Goal: Task Accomplishment & Management: Manage account settings

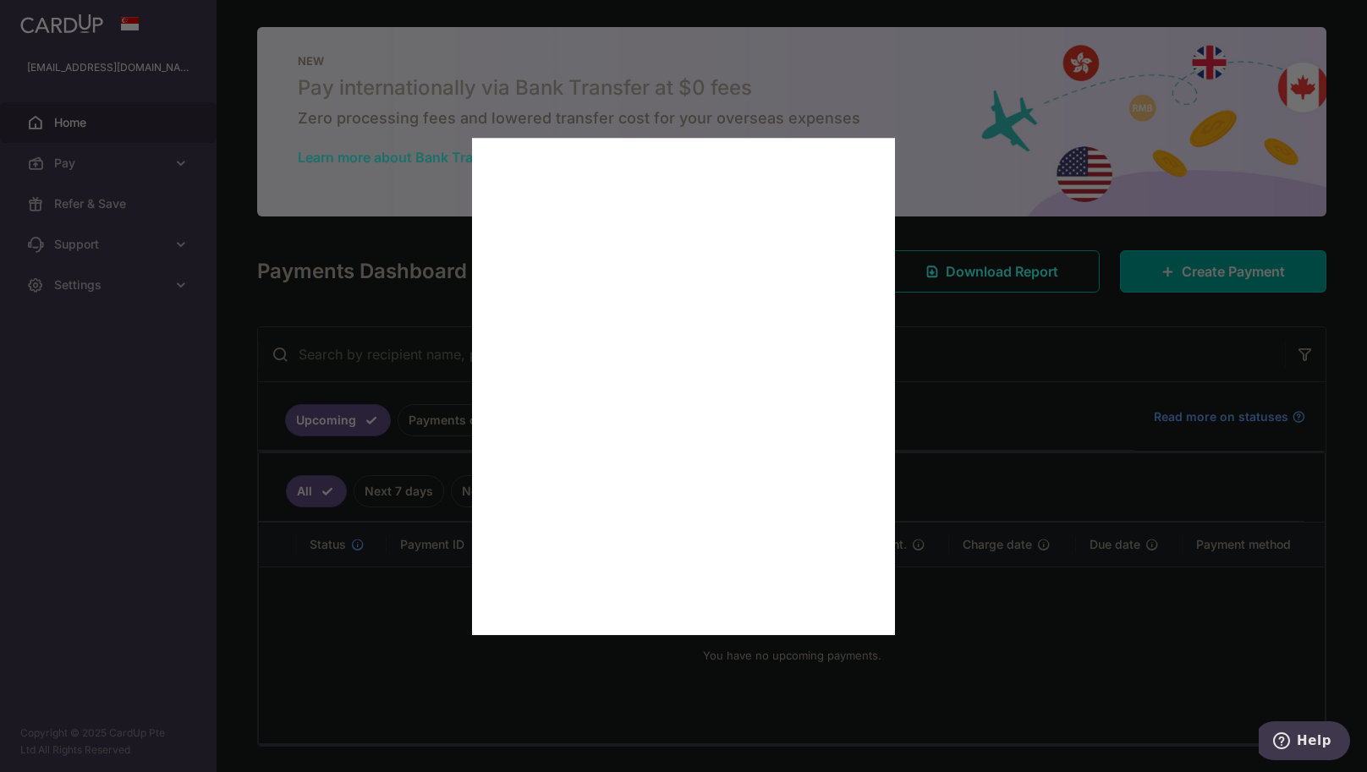
scroll to position [54, 0]
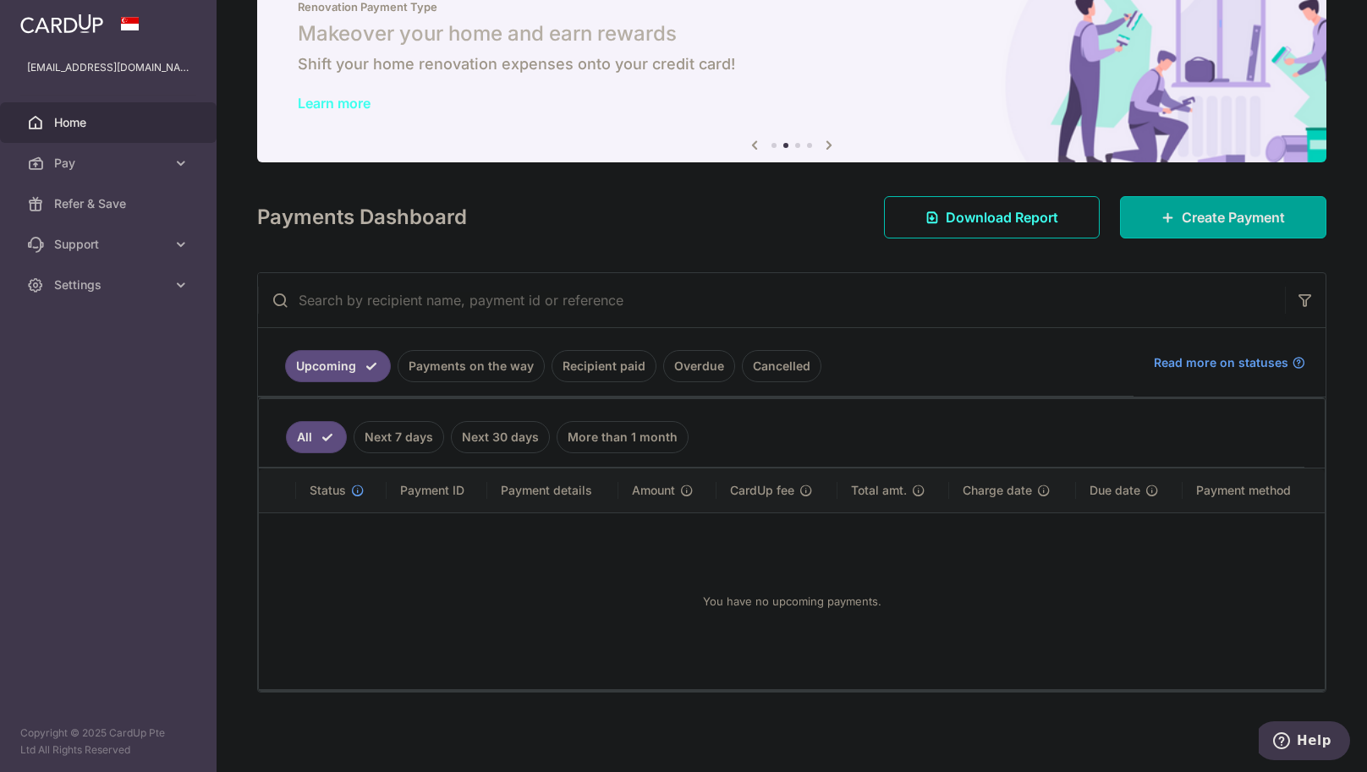
click at [582, 367] on link "Recipient paid" at bounding box center [603, 366] width 105 height 32
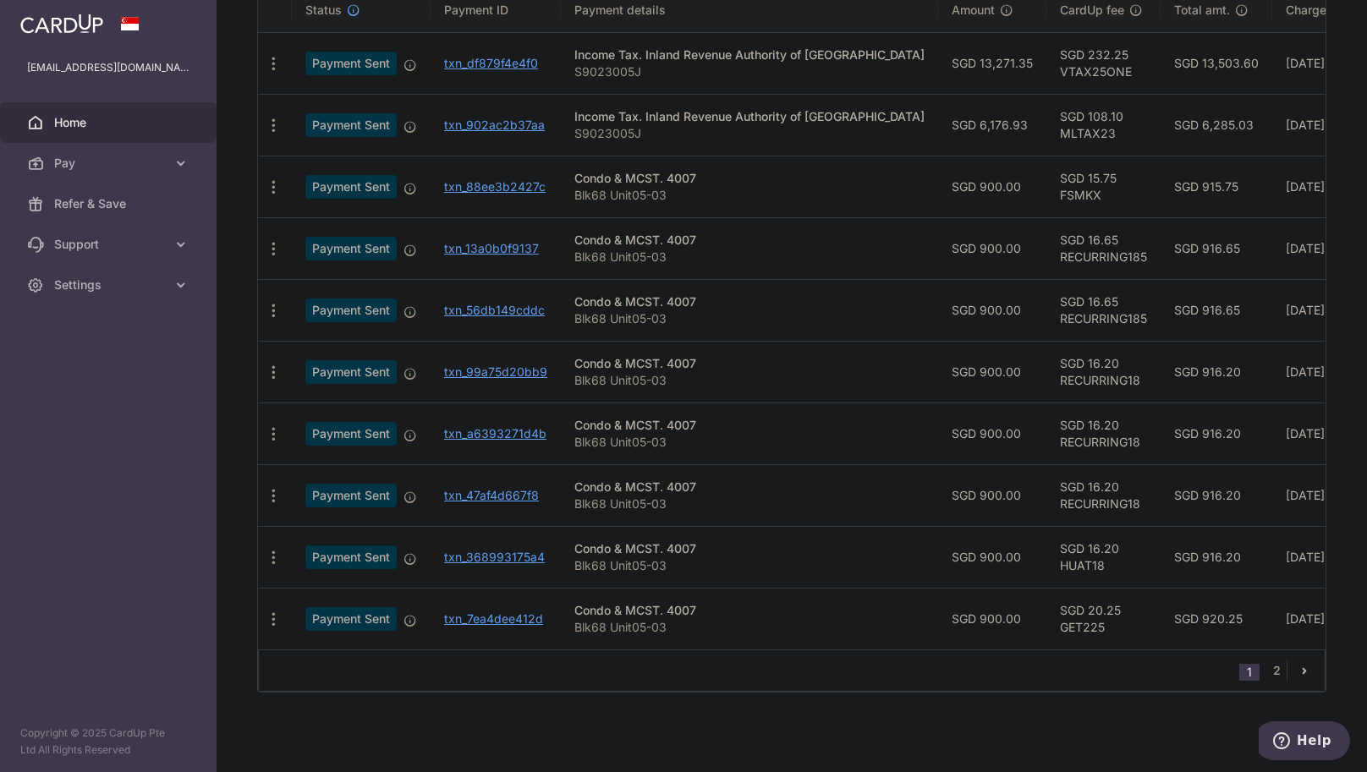
scroll to position [472, 0]
click at [1275, 670] on link "2" at bounding box center [1276, 671] width 20 height 20
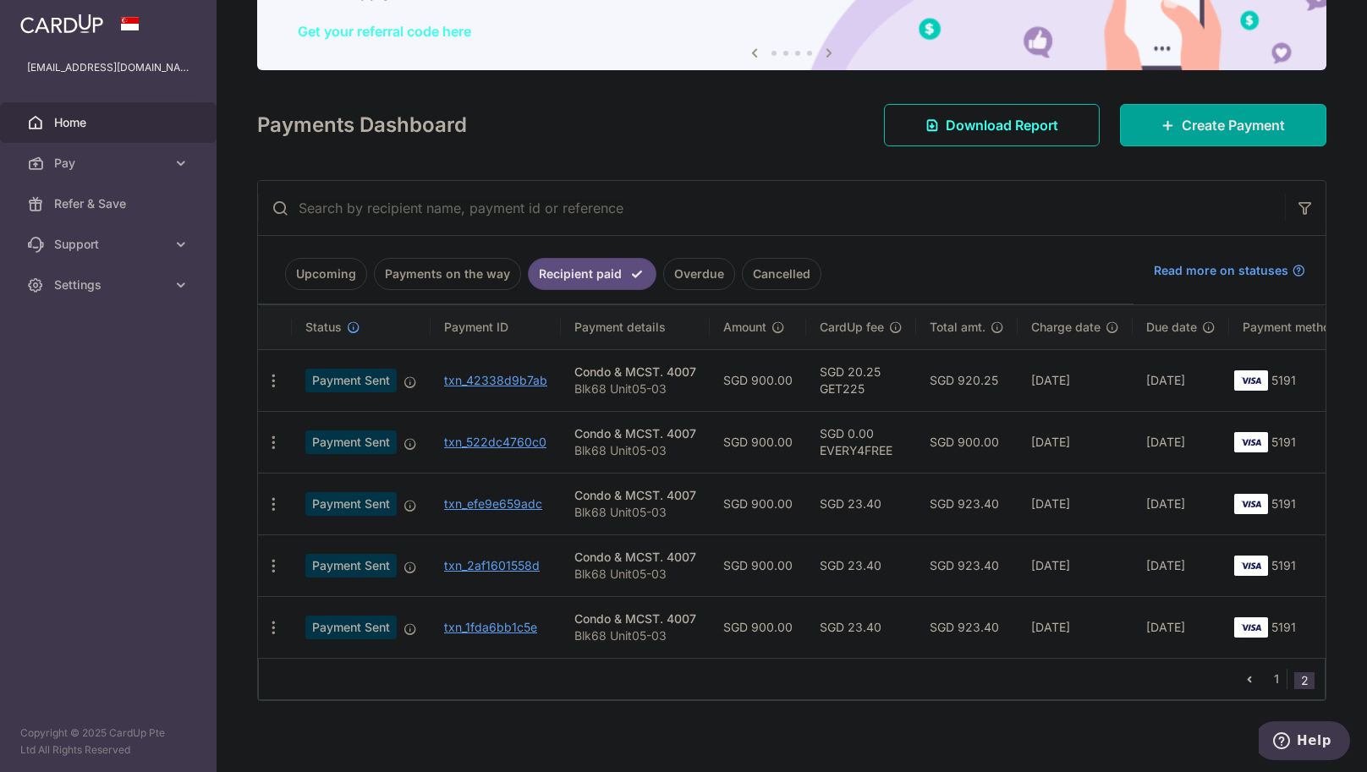
scroll to position [163, 0]
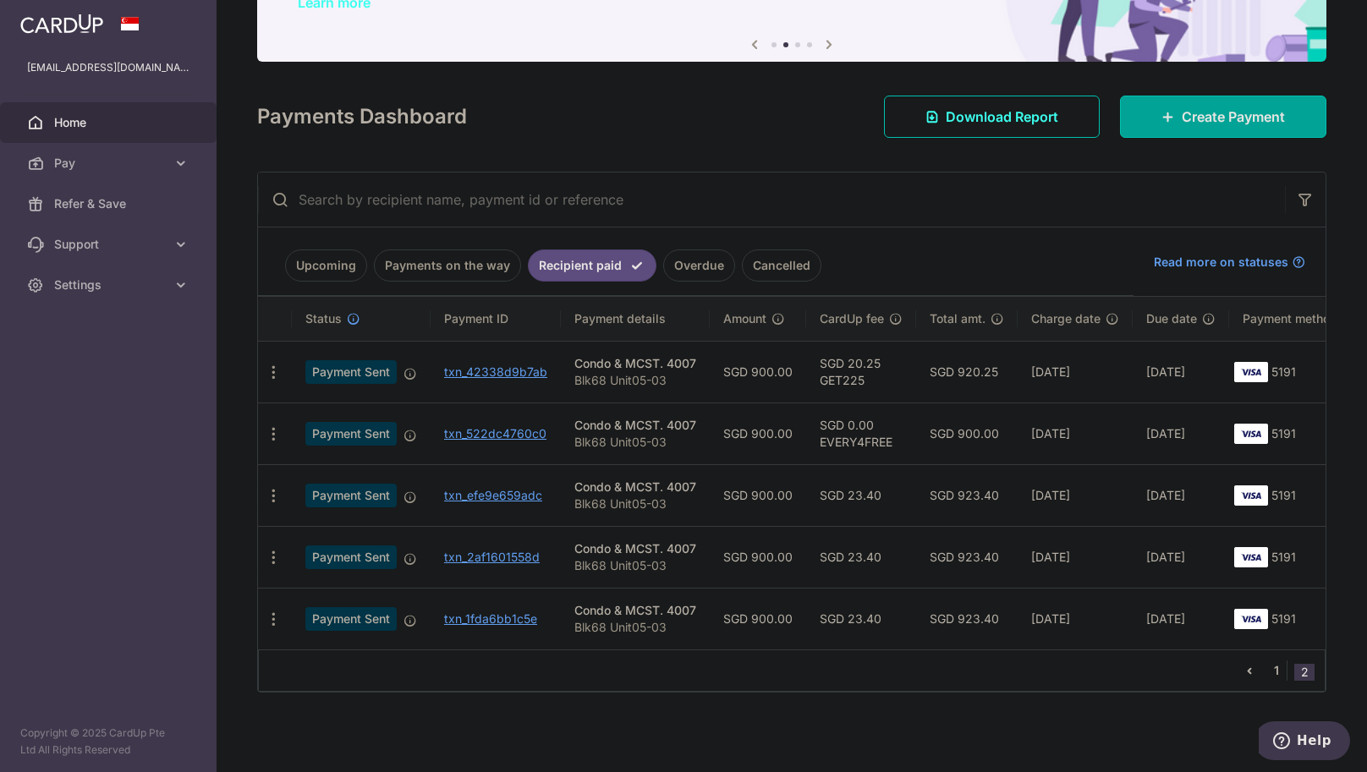
click at [1271, 673] on link "1" at bounding box center [1276, 671] width 20 height 20
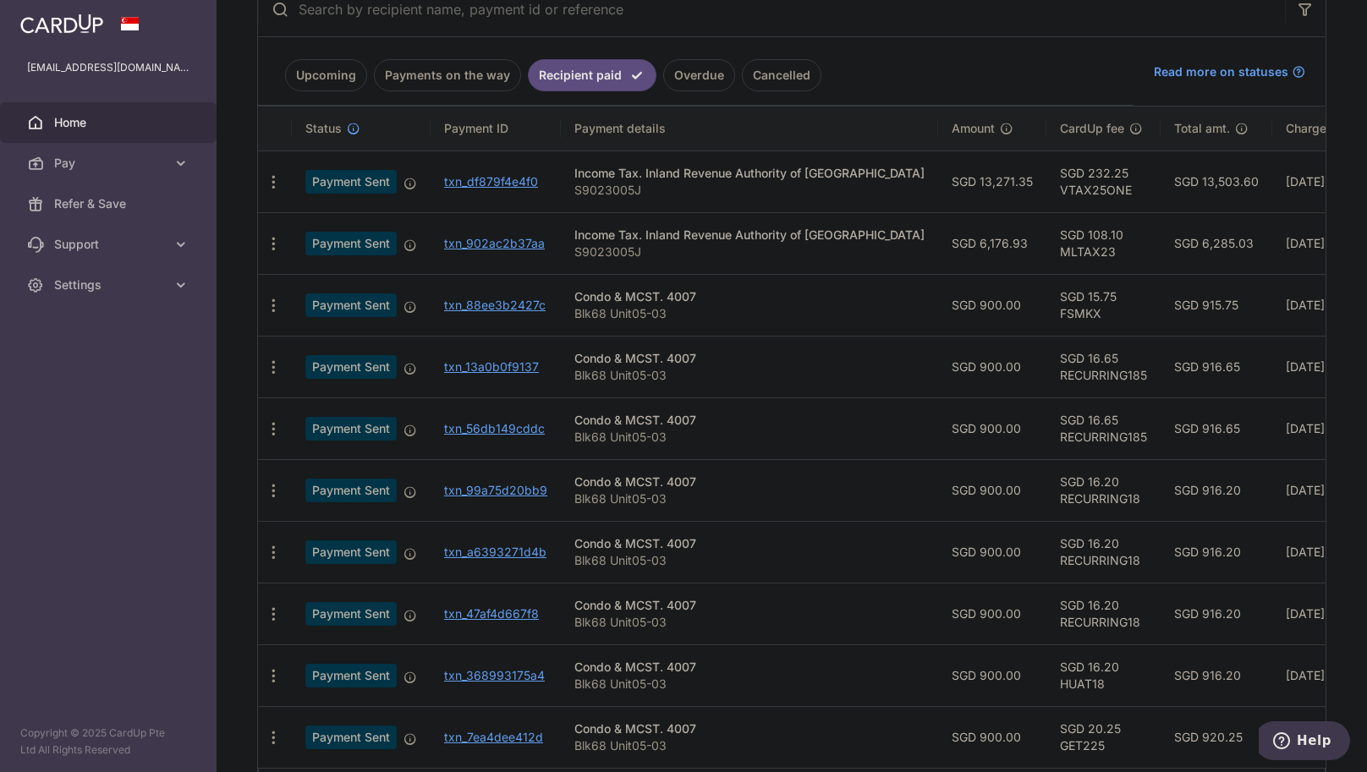
scroll to position [472, 0]
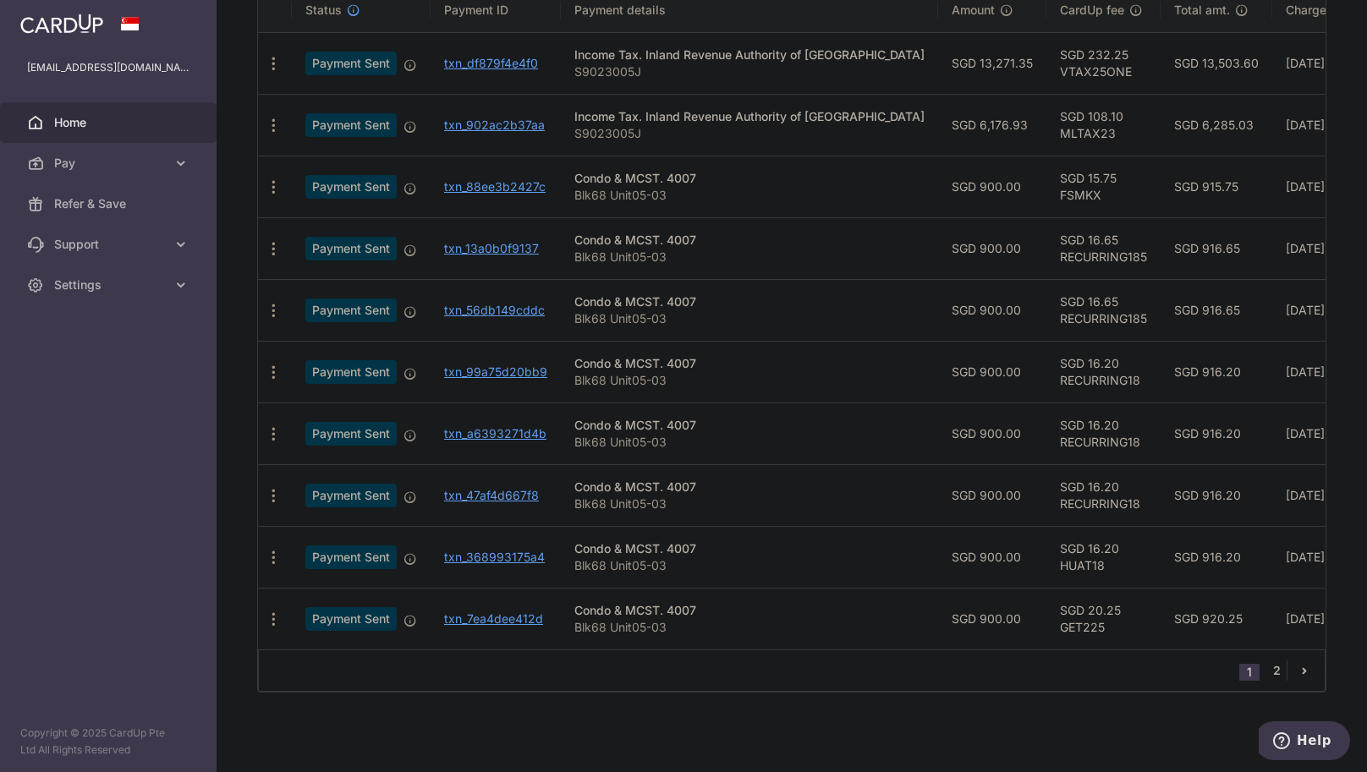
click at [1271, 674] on link "2" at bounding box center [1276, 671] width 20 height 20
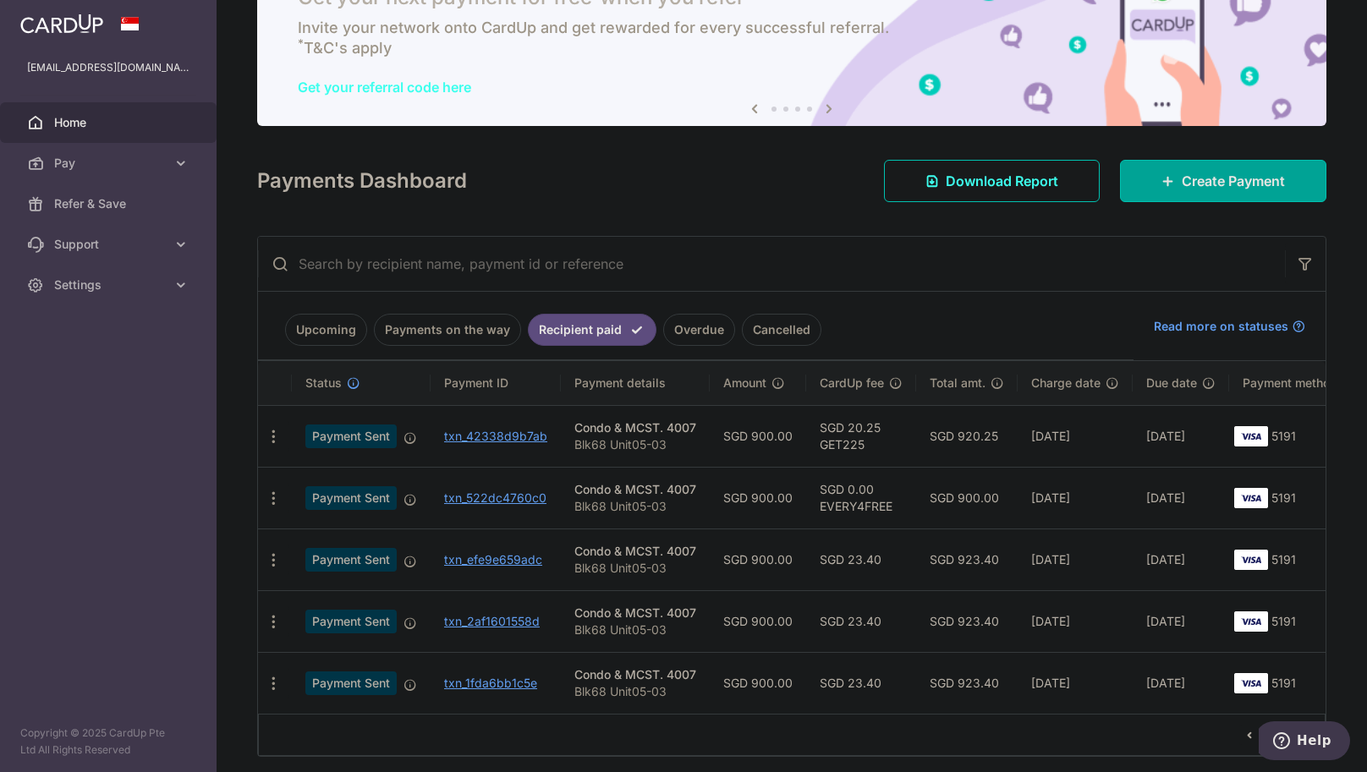
scroll to position [163, 0]
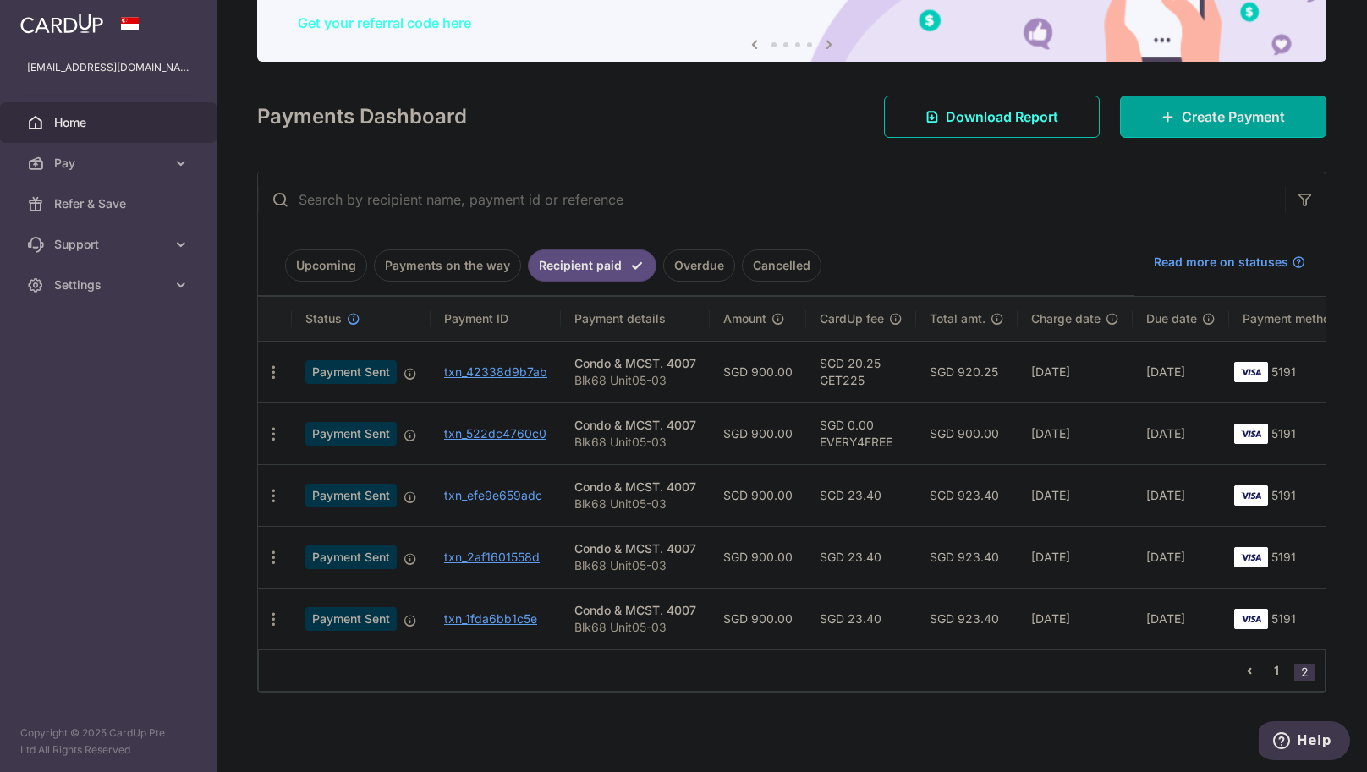
click at [1266, 675] on link "1" at bounding box center [1276, 671] width 20 height 20
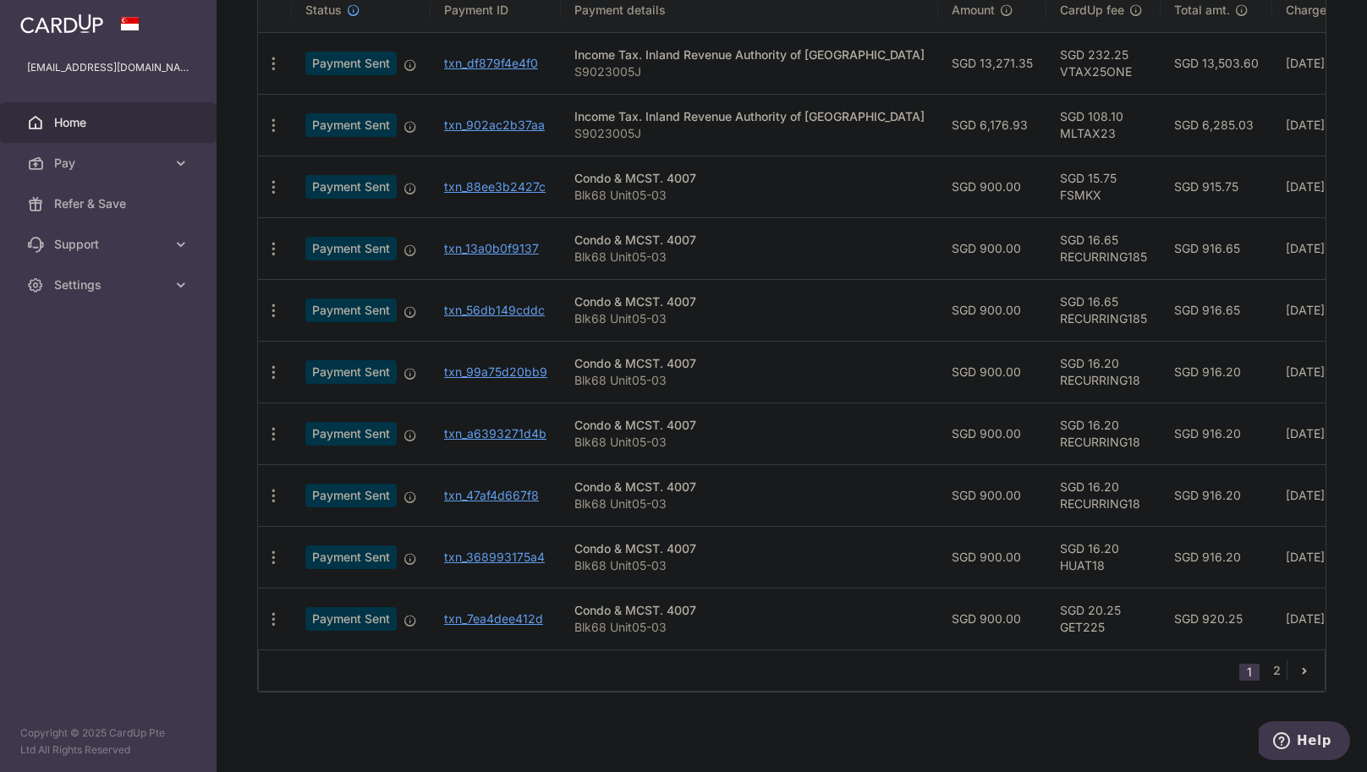
scroll to position [472, 0]
click at [1273, 670] on link "2" at bounding box center [1276, 671] width 20 height 20
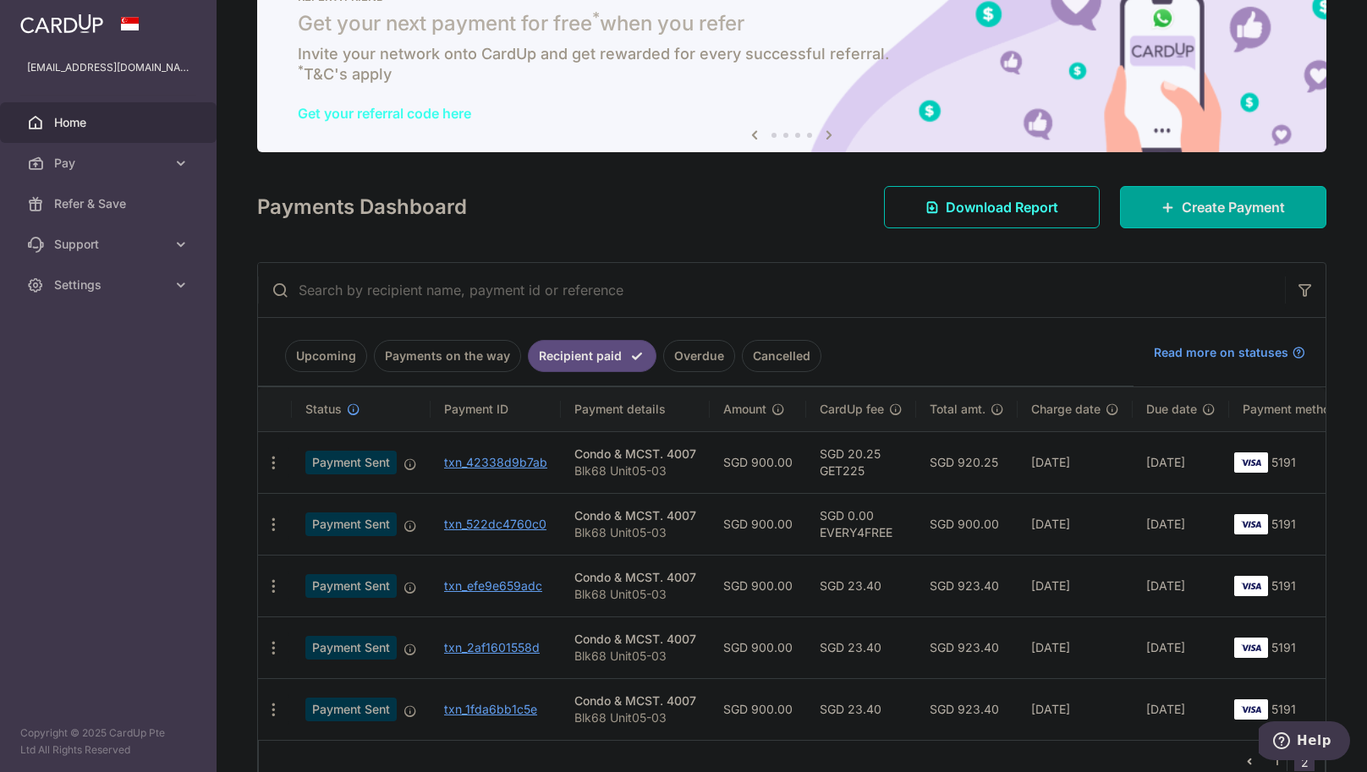
scroll to position [163, 0]
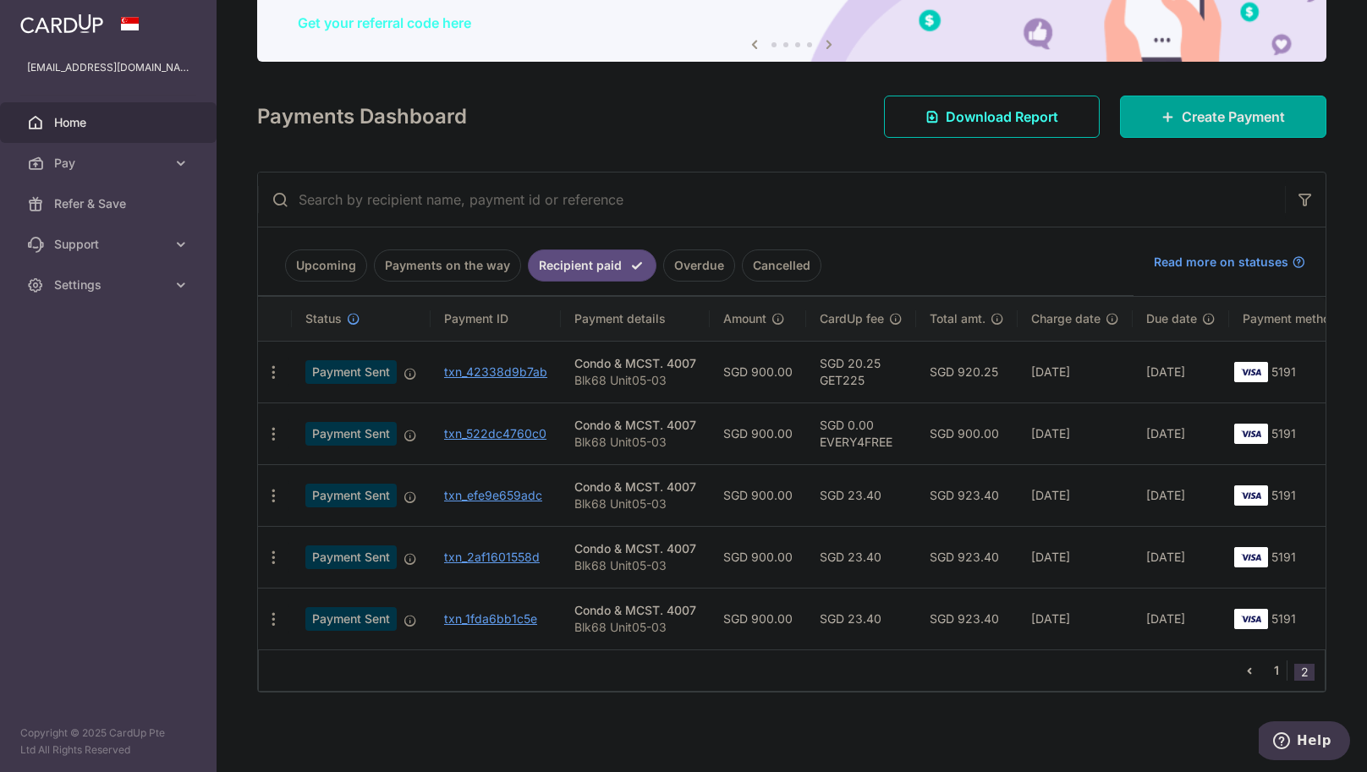
click at [1266, 668] on link "1" at bounding box center [1276, 671] width 20 height 20
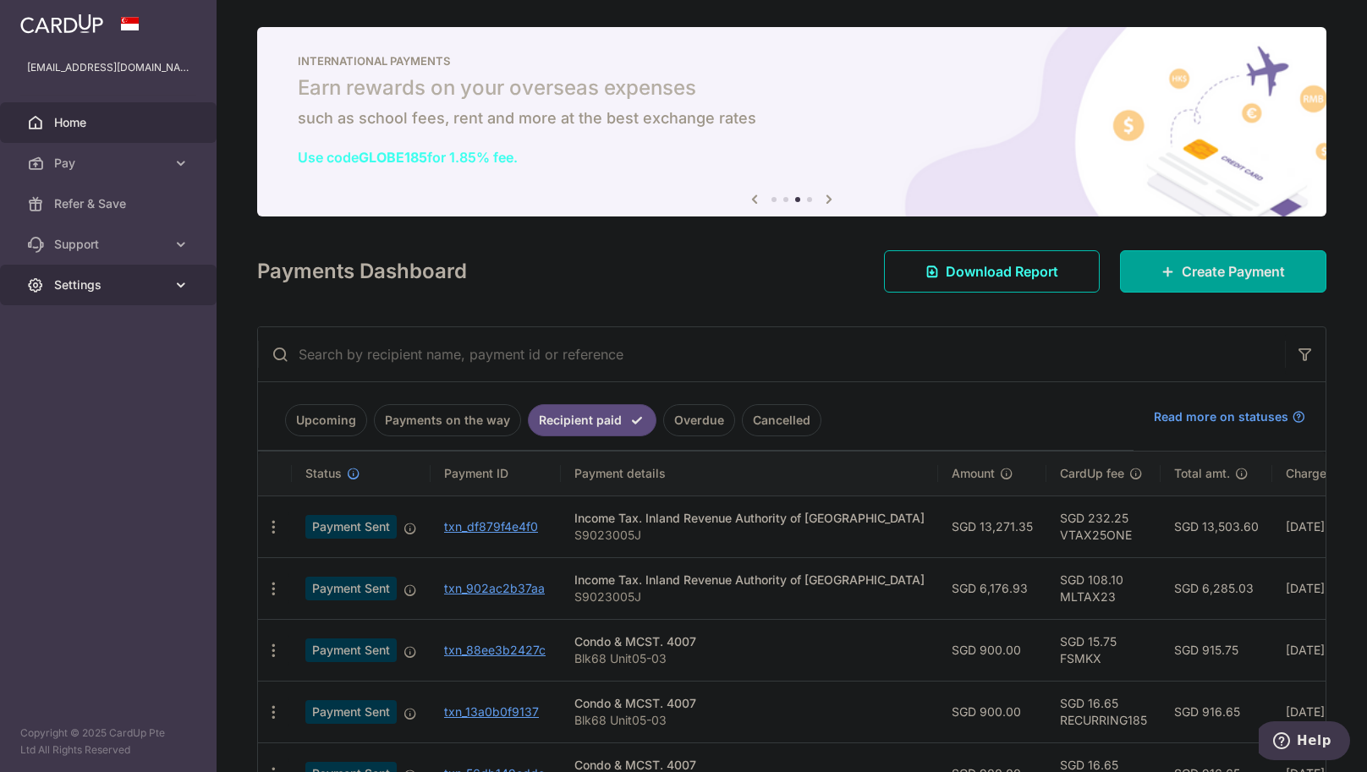
click at [189, 277] on icon at bounding box center [181, 285] width 17 height 17
click at [88, 366] on span "Logout" at bounding box center [110, 366] width 112 height 17
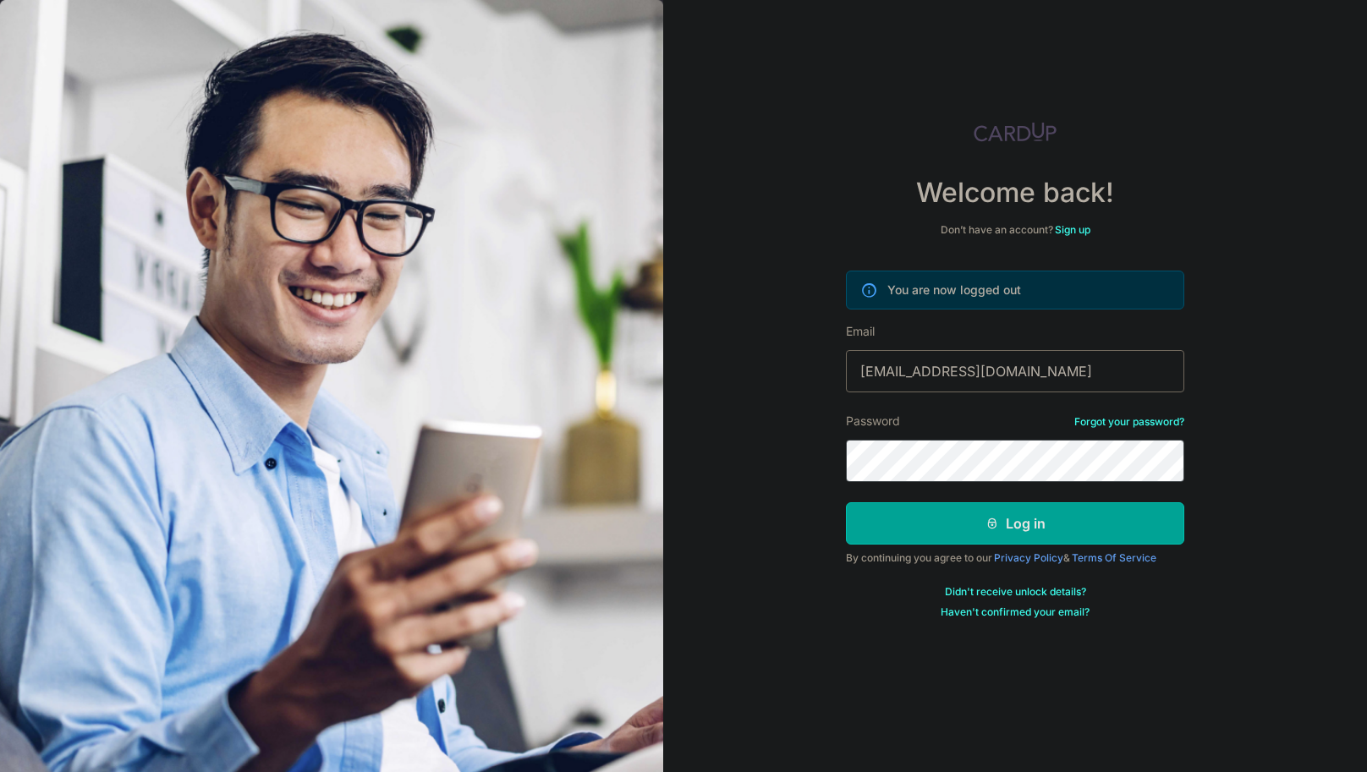
click at [981, 370] on input "[EMAIL_ADDRESS][DOMAIN_NAME]" at bounding box center [1015, 371] width 338 height 42
type input "[EMAIL_ADDRESS][DOMAIN_NAME]"
click at [1006, 517] on button "Log in" at bounding box center [1015, 523] width 338 height 42
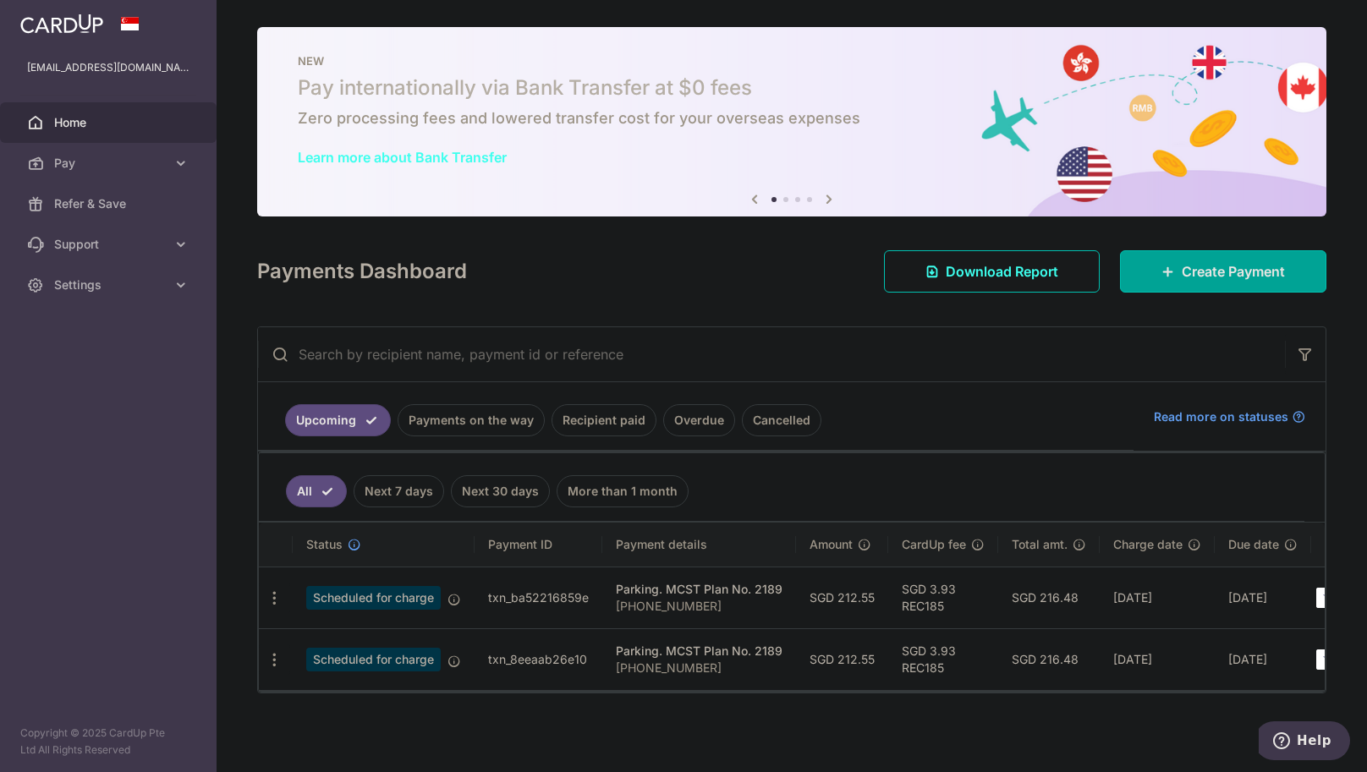
scroll to position [9, 0]
